Goal: Use online tool/utility: Utilize a website feature to perform a specific function

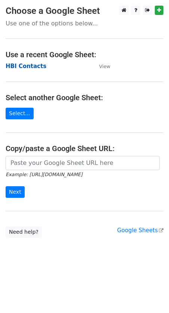
click at [21, 67] on strong "HBI Contacts" at bounding box center [26, 66] width 41 height 7
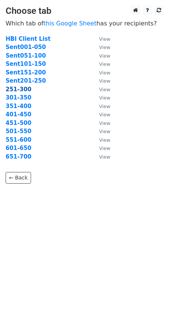
click at [15, 90] on strong "251-300" at bounding box center [19, 89] width 26 height 7
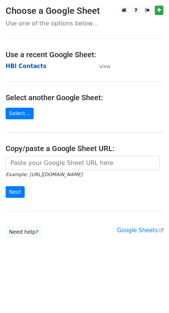
click at [31, 67] on strong "HBI Contacts" at bounding box center [26, 66] width 41 height 7
click at [34, 67] on strong "HBI Contacts" at bounding box center [26, 66] width 41 height 7
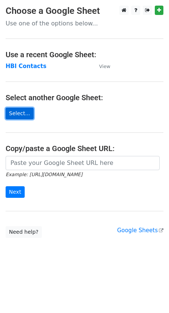
click at [21, 113] on link "Select..." at bounding box center [20, 114] width 28 height 12
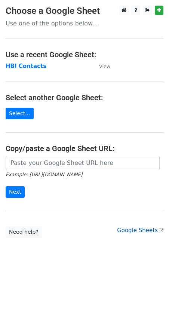
click at [128, 230] on link "Google Sheets" at bounding box center [140, 230] width 46 height 7
click at [21, 68] on strong "HBI Contacts" at bounding box center [26, 66] width 41 height 7
